Goal: Navigation & Orientation: Go to known website

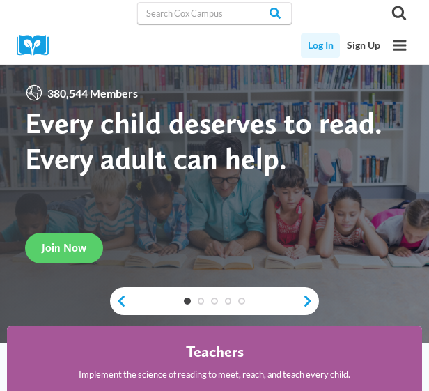
click at [325, 46] on link "Log In" at bounding box center [320, 45] width 39 height 24
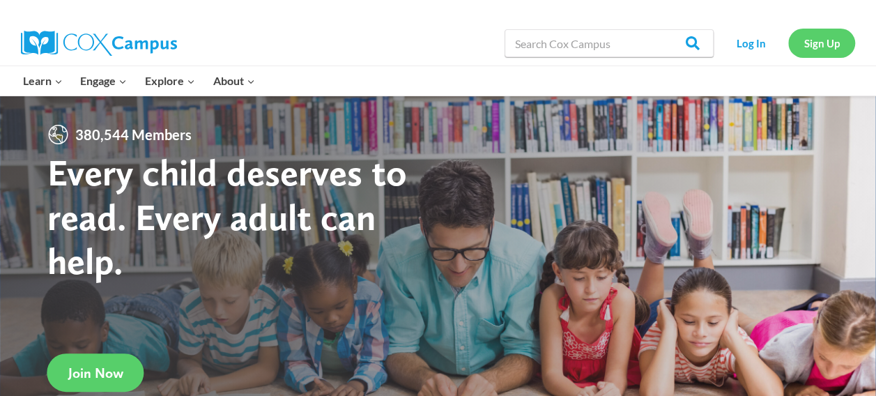
click at [807, 43] on link "Sign Up" at bounding box center [821, 43] width 67 height 29
